Goal: Navigation & Orientation: Understand site structure

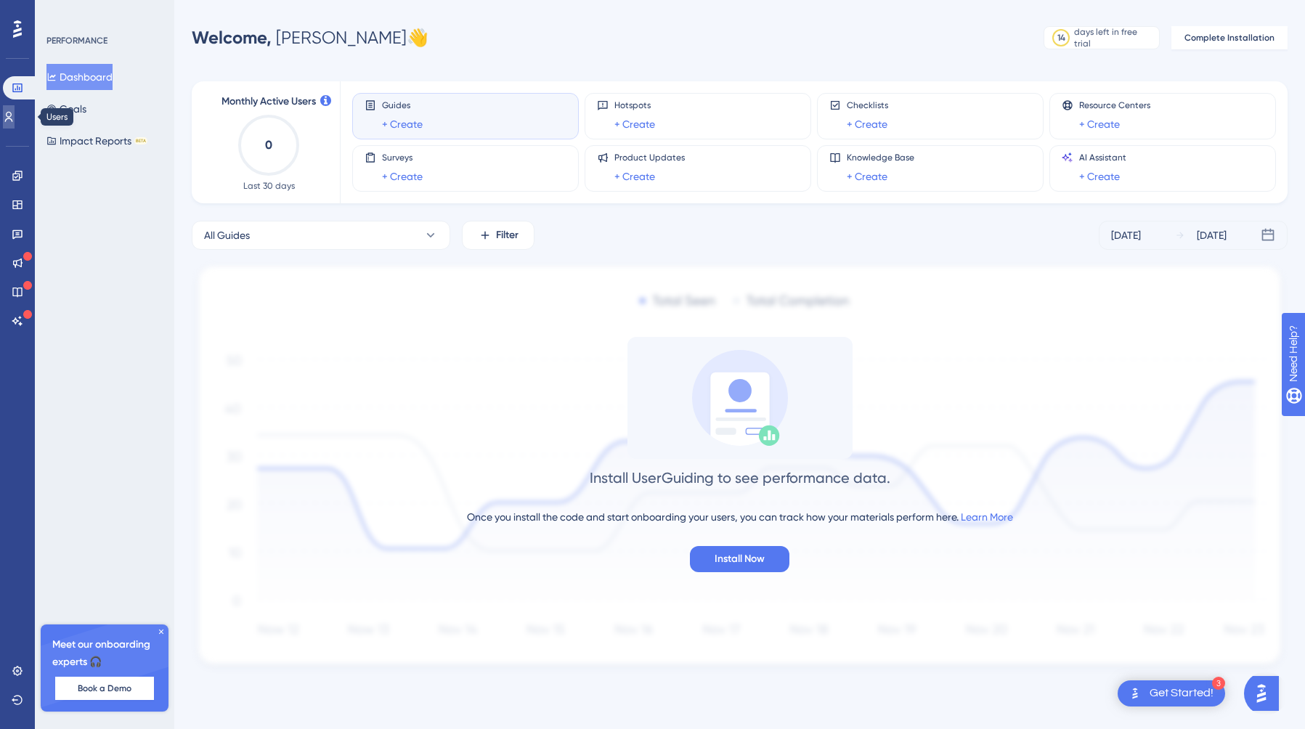
click at [15, 116] on icon at bounding box center [9, 117] width 12 height 12
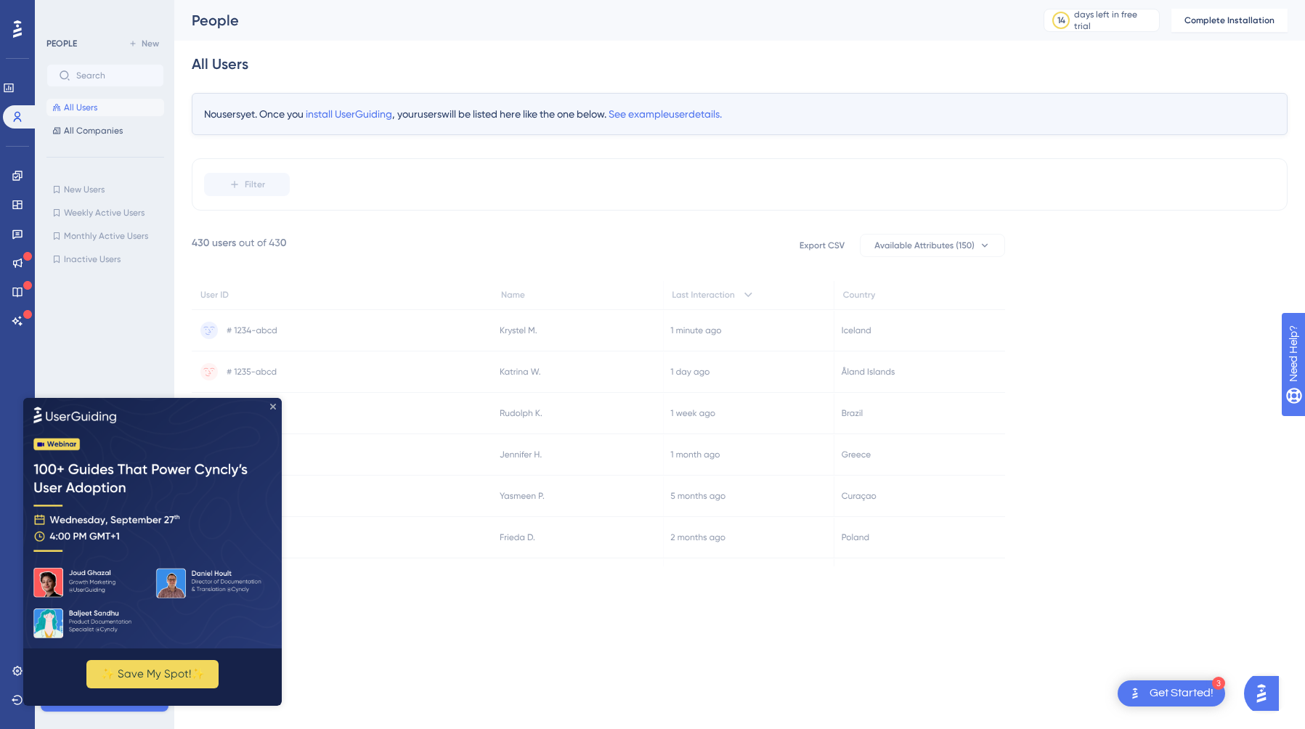
click at [273, 406] on icon "Close Preview" at bounding box center [273, 406] width 6 height 6
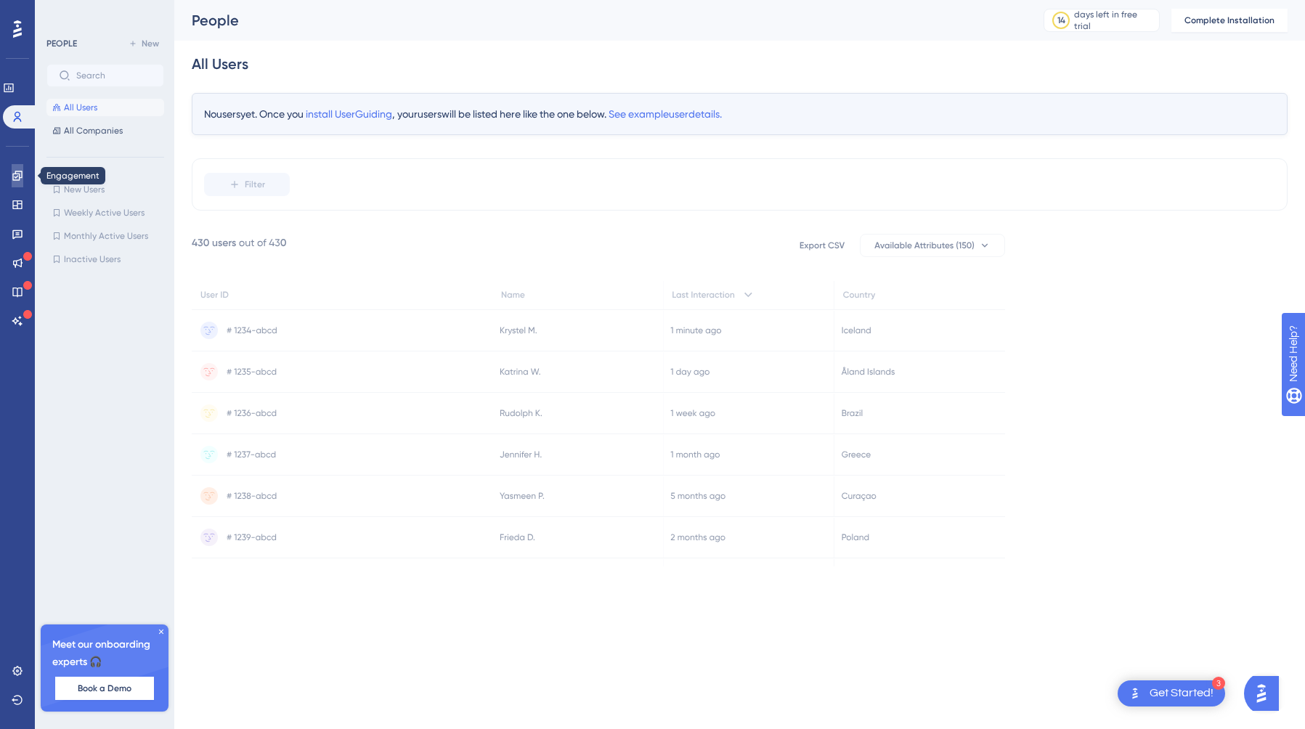
click at [17, 173] on icon at bounding box center [16, 175] width 9 height 9
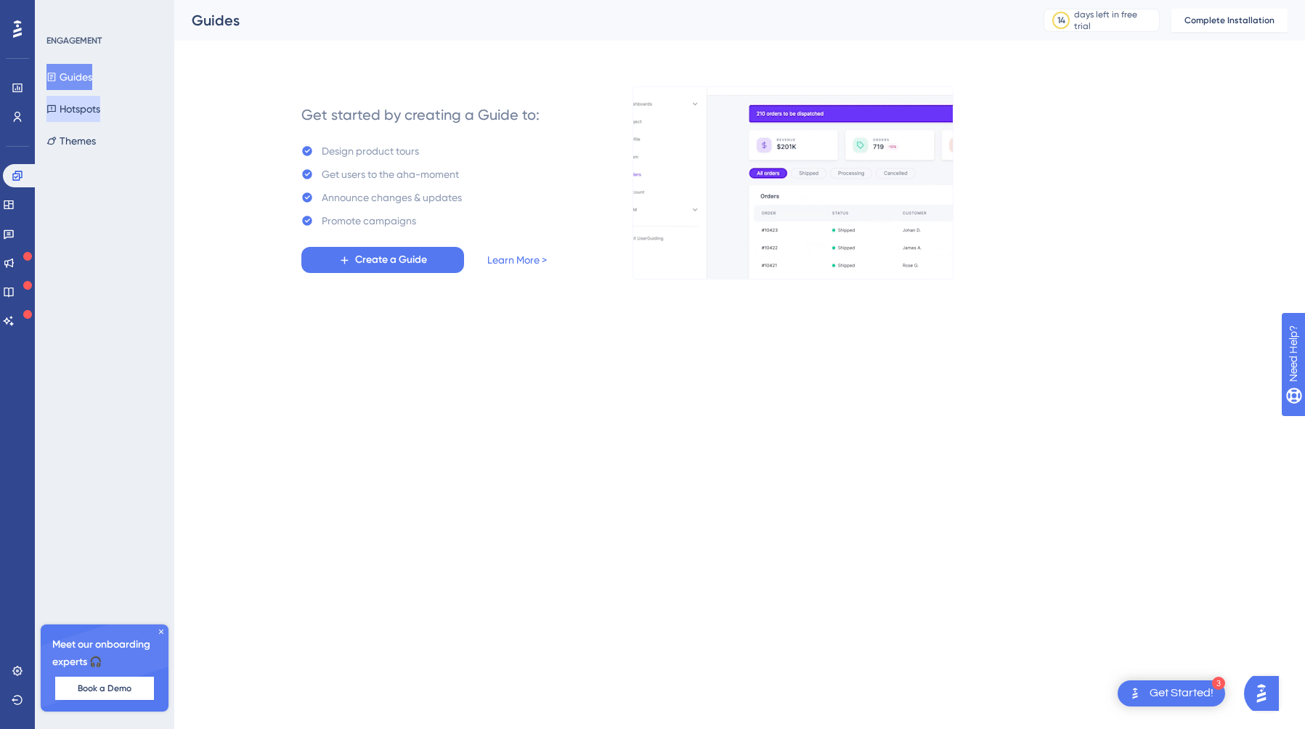
click at [94, 110] on button "Hotspots" at bounding box center [73, 109] width 54 height 26
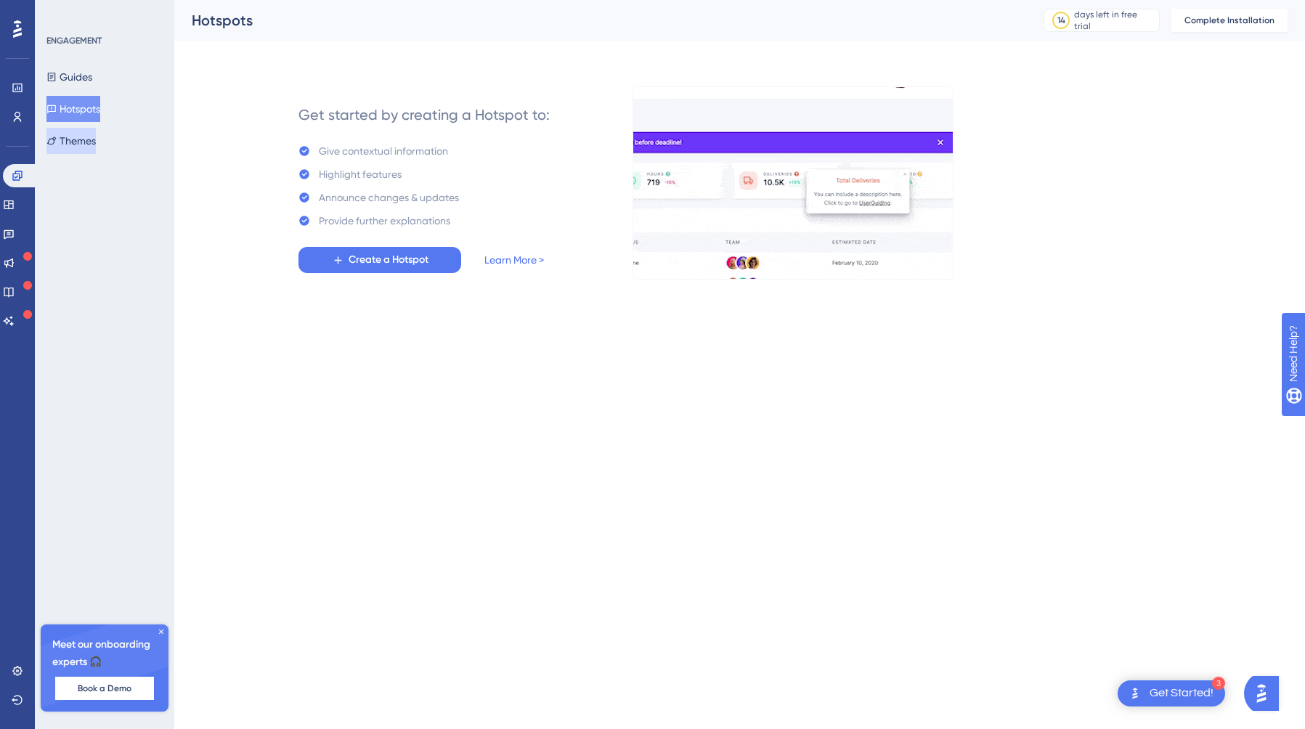
click at [89, 136] on button "Themes" at bounding box center [70, 141] width 49 height 26
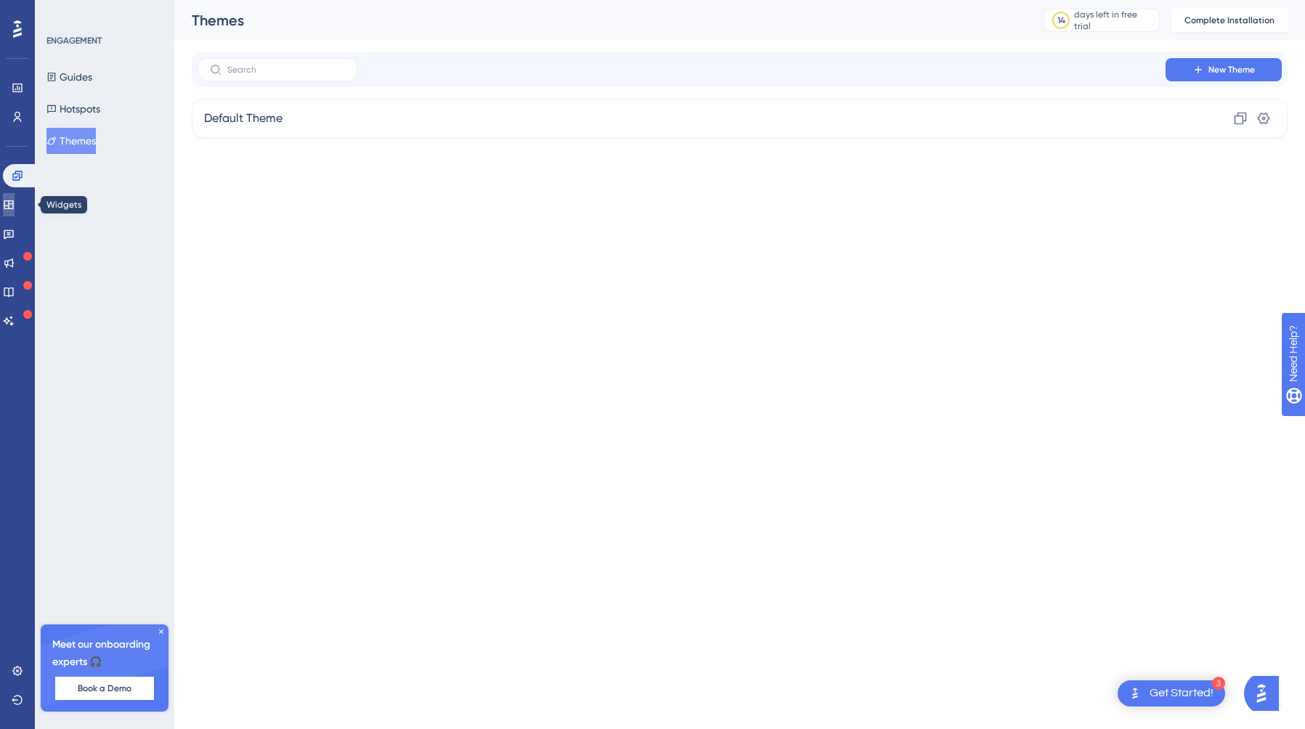
click at [13, 206] on icon at bounding box center [8, 205] width 9 height 9
